Goal: Task Accomplishment & Management: Manage account settings

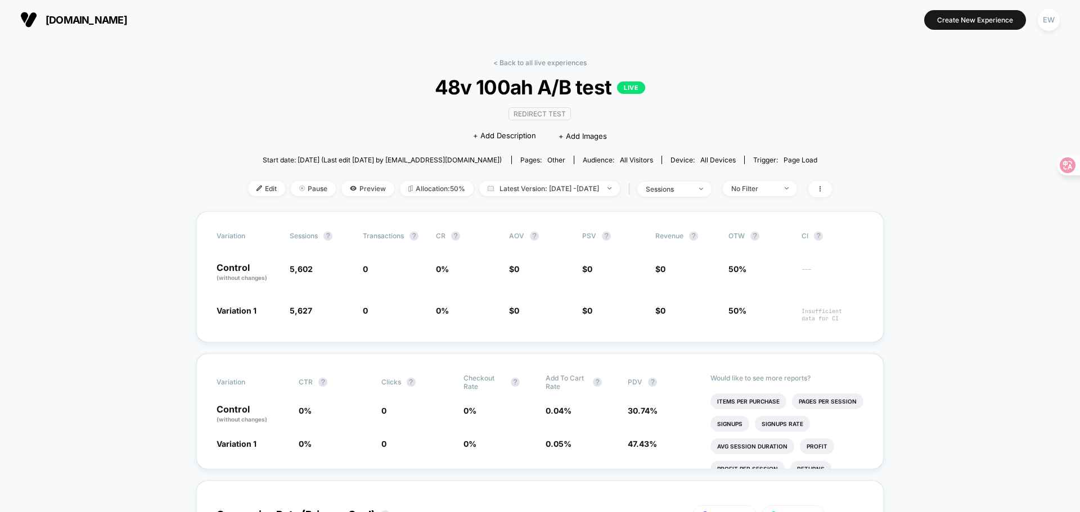
scroll to position [56, 0]
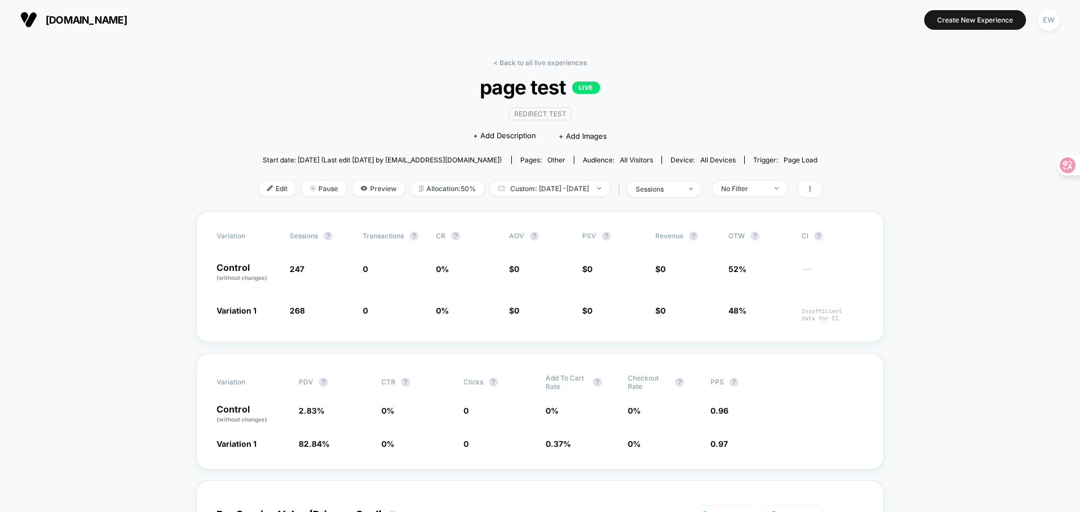
click at [89, 23] on span "[DOMAIN_NAME]" at bounding box center [87, 20] width 82 height 12
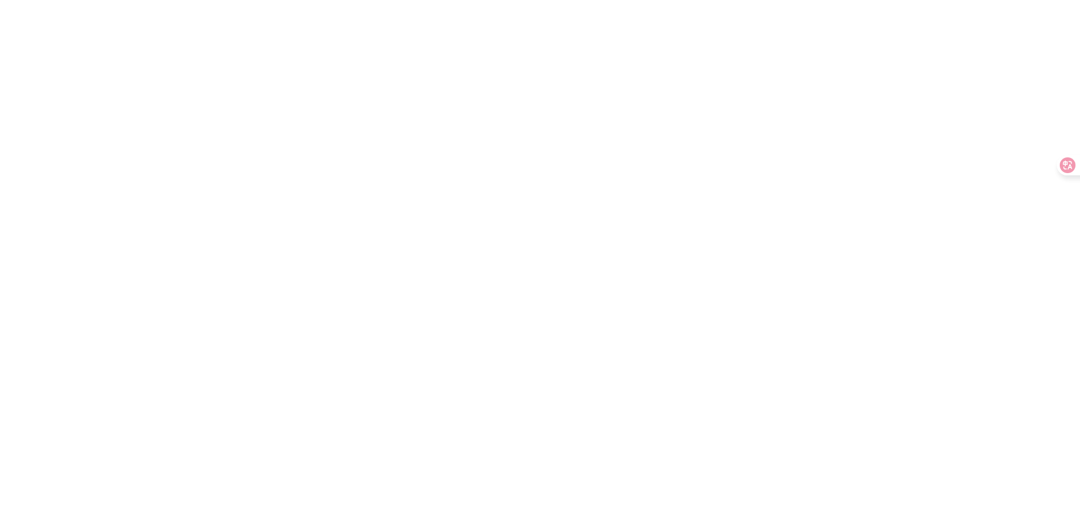
click at [330, 4] on html "Navigated to [DOMAIN_NAME] | No-code CRO for Shopify -Infinity%" at bounding box center [540, 2] width 1080 height 4
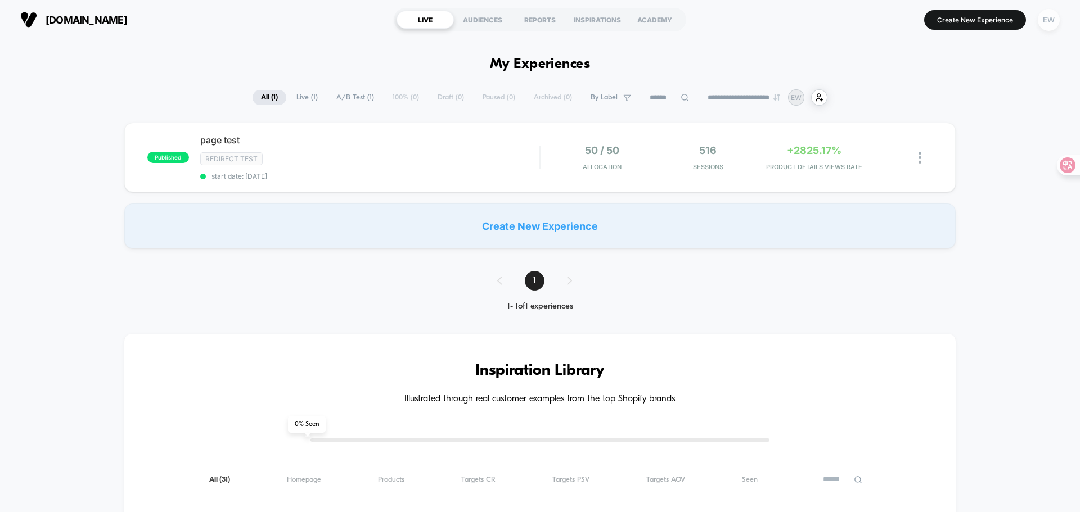
click at [1042, 21] on div "EW" at bounding box center [1049, 20] width 22 height 22
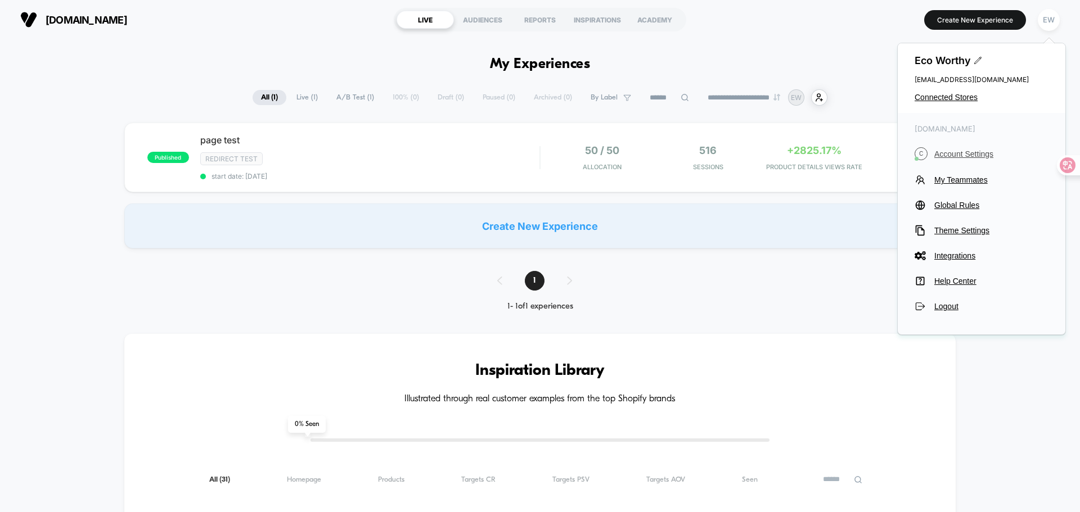
click at [972, 156] on span "Account Settings" at bounding box center [991, 154] width 114 height 9
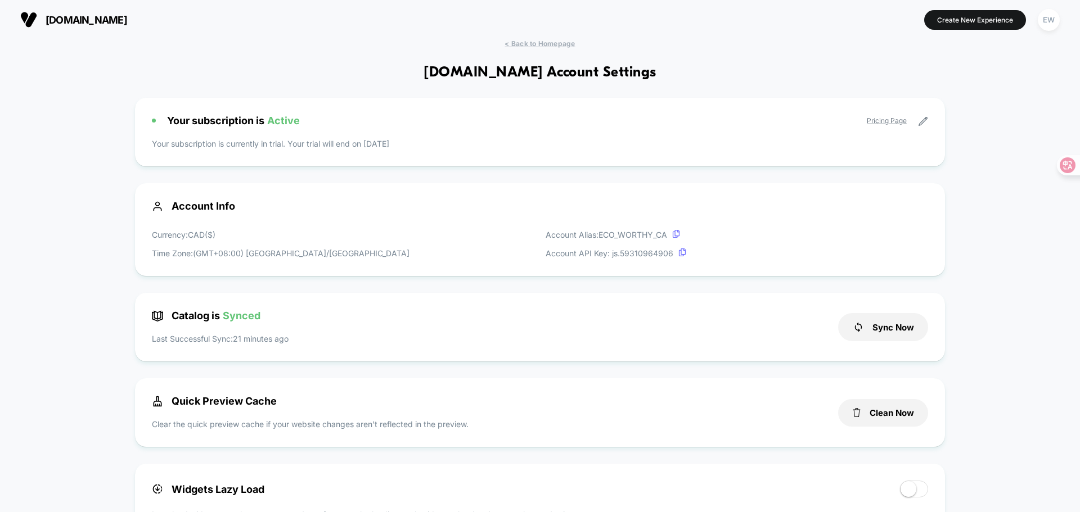
drag, startPoint x: 428, startPoint y: 144, endPoint x: 152, endPoint y: 146, distance: 276.2
click at [152, 146] on p "Your subscription is currently in trial. Your trial will end on [DATE]" at bounding box center [540, 144] width 776 height 12
click at [900, 123] on link "Pricing Page" at bounding box center [887, 120] width 40 height 8
